Goal: Task Accomplishment & Management: Manage account settings

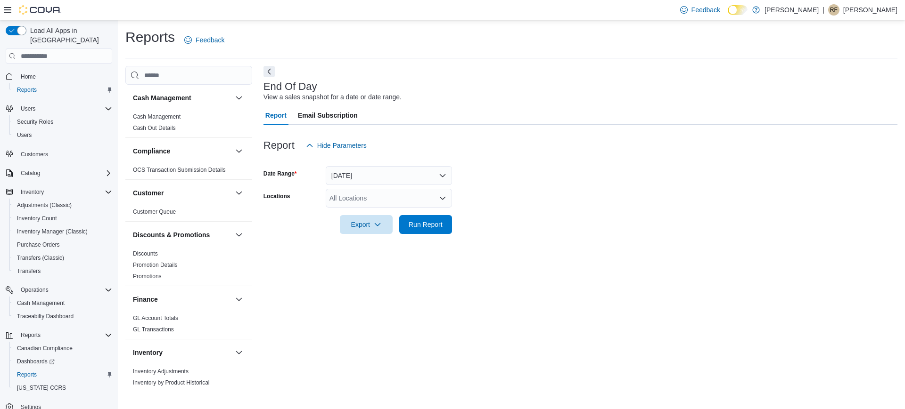
click at [366, 204] on div "All Locations" at bounding box center [389, 198] width 126 height 19
click at [383, 222] on button "[PERSON_NAME]" at bounding box center [389, 228] width 126 height 14
click at [418, 229] on span "Run Report" at bounding box center [425, 224] width 41 height 19
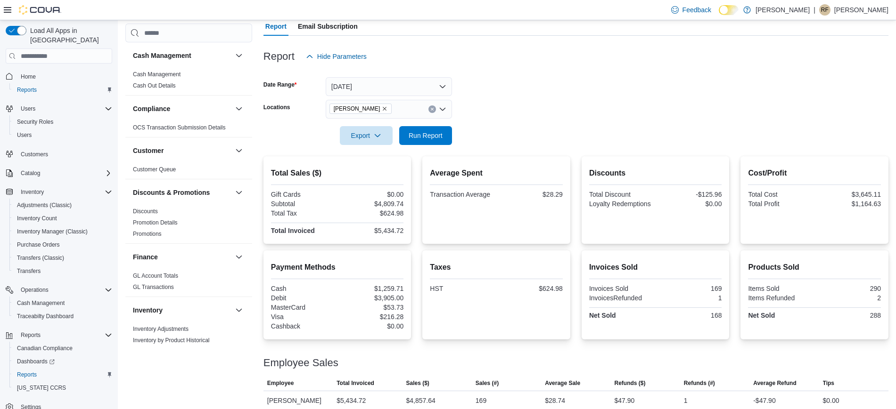
scroll to position [98, 0]
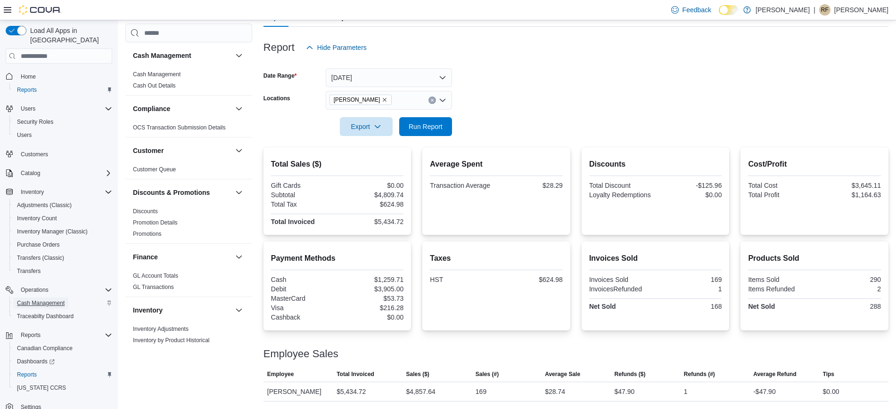
click at [55, 300] on span "Cash Management" at bounding box center [41, 304] width 48 height 8
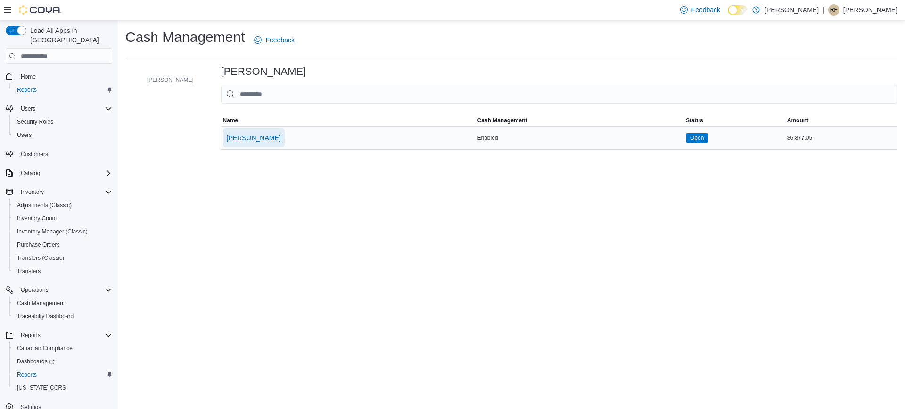
click at [262, 132] on span "[PERSON_NAME]" at bounding box center [254, 138] width 54 height 19
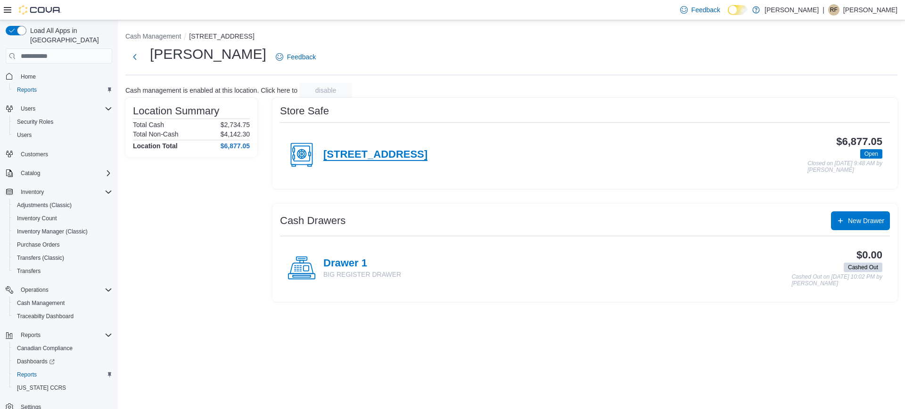
click at [389, 150] on h4 "[STREET_ADDRESS]" at bounding box center [375, 155] width 104 height 12
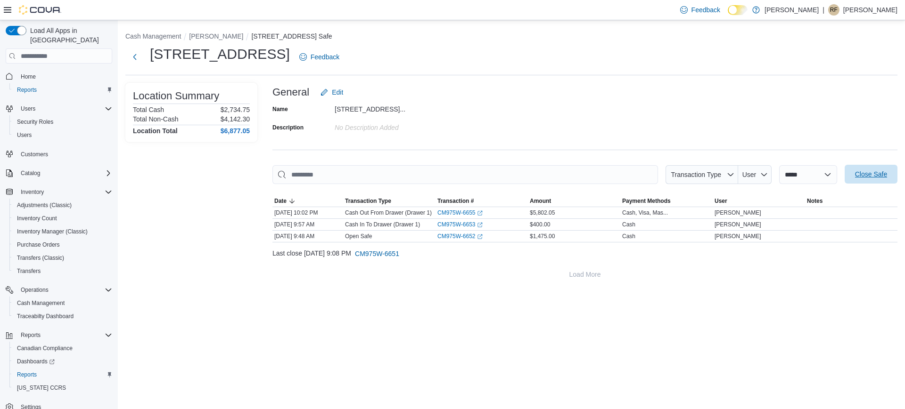
click at [875, 172] on span "Close Safe" at bounding box center [871, 174] width 32 height 9
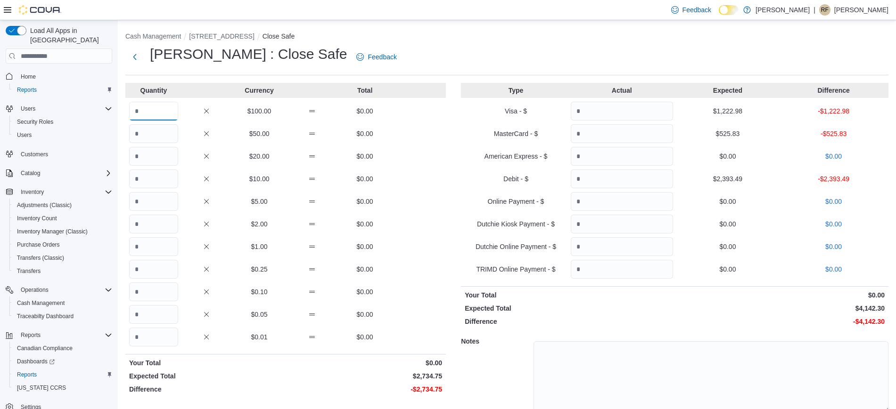
click at [168, 108] on input "Quantity" at bounding box center [153, 111] width 49 height 19
type input "**"
click at [170, 175] on input "Quantity" at bounding box center [153, 179] width 49 height 19
type input "*"
click at [167, 221] on input "Quantity" at bounding box center [153, 224] width 49 height 19
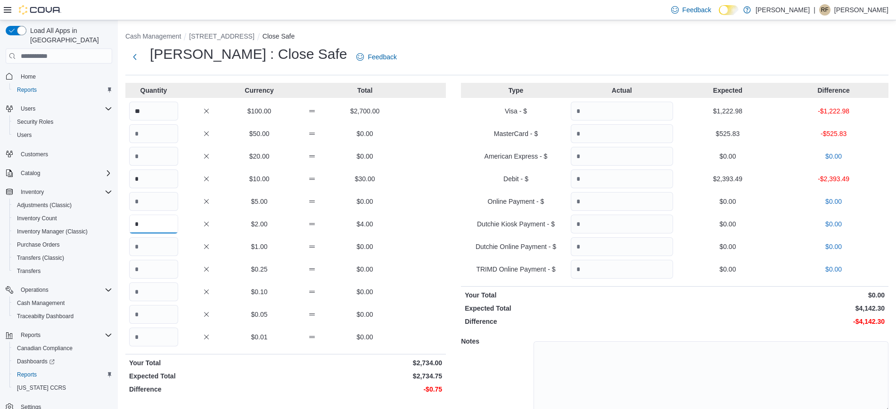
type input "*"
click at [163, 266] on input "Quantity" at bounding box center [153, 269] width 49 height 19
type input "*"
click at [616, 110] on input "Quantity" at bounding box center [622, 111] width 102 height 19
type input "*"
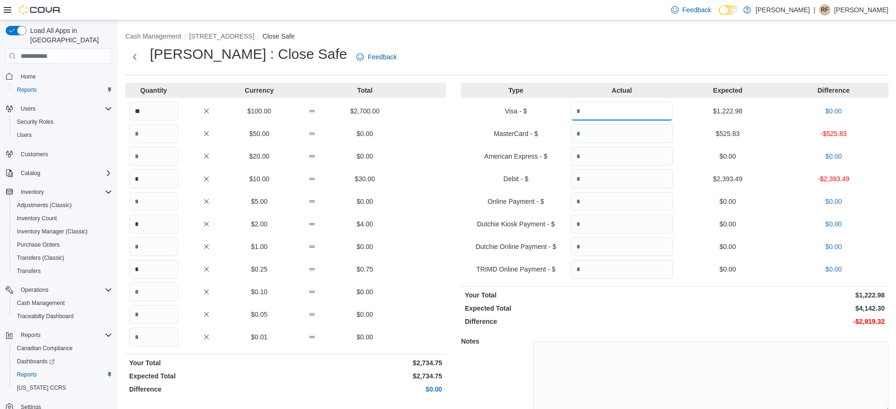
type input "*******"
click at [616, 131] on input "Quantity" at bounding box center [622, 133] width 102 height 19
type input "******"
click at [616, 184] on input "Quantity" at bounding box center [622, 179] width 102 height 19
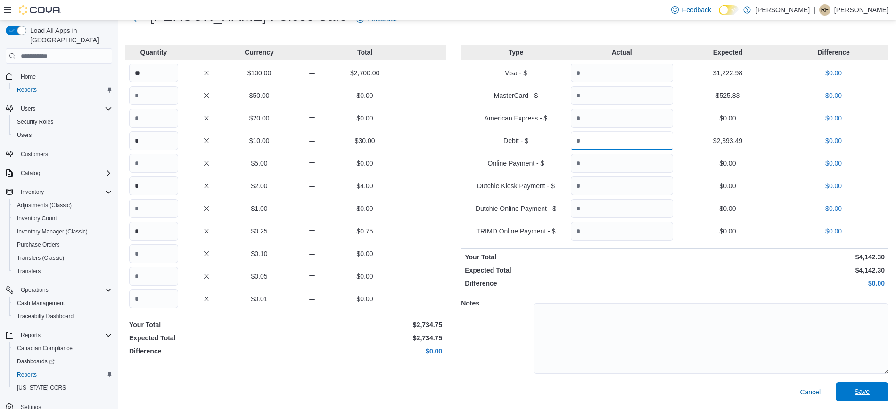
type input "*******"
click at [862, 396] on span "Save" at bounding box center [861, 392] width 41 height 19
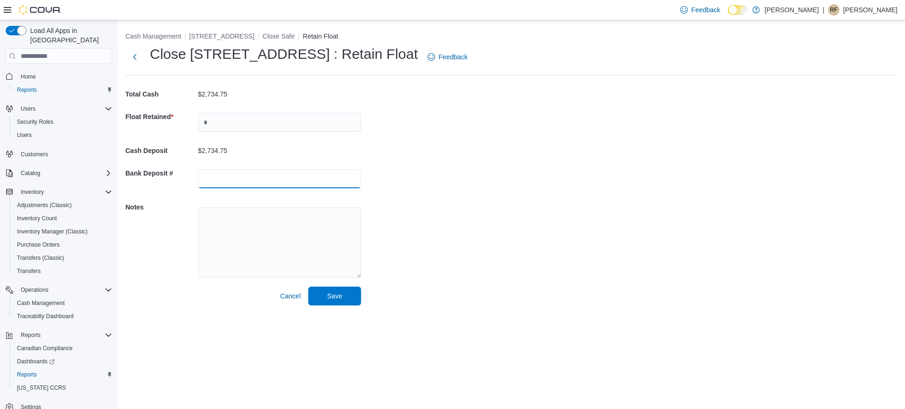
click at [295, 179] on input "text" at bounding box center [279, 179] width 163 height 19
click at [302, 120] on input "text" at bounding box center [279, 122] width 163 height 19
type input "****"
click at [331, 296] on span "Save" at bounding box center [334, 295] width 15 height 9
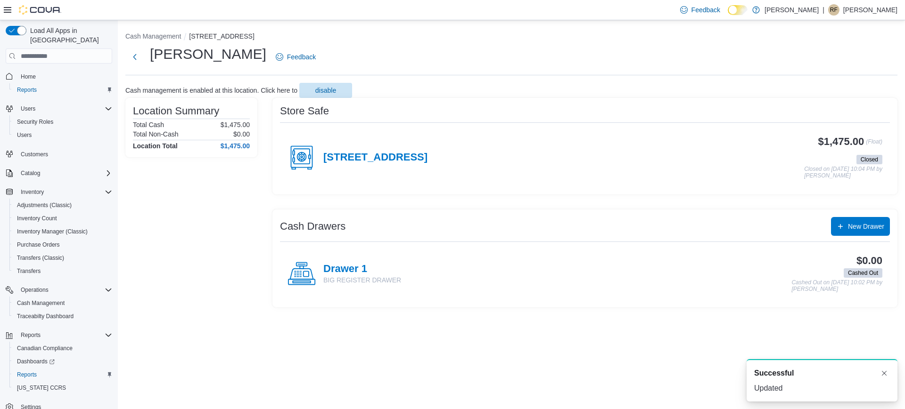
click at [870, 9] on p "[PERSON_NAME]" at bounding box center [870, 9] width 54 height 11
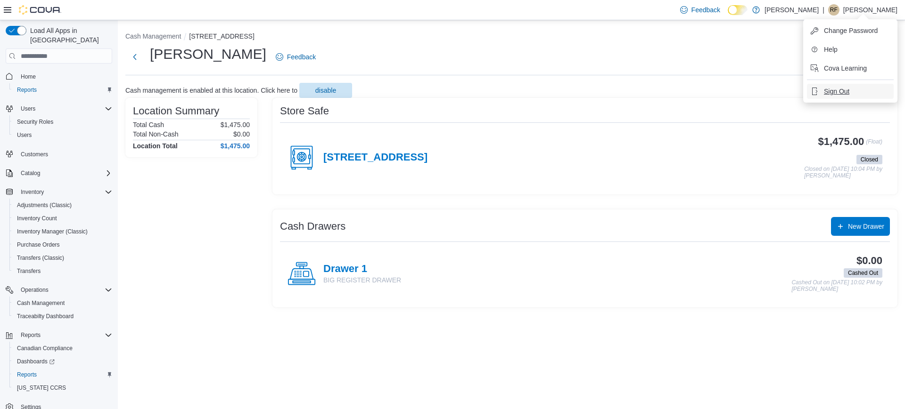
click at [856, 90] on button "Sign Out" at bounding box center [850, 91] width 87 height 15
